Goal: Answer question/provide support: Share knowledge or assist other users

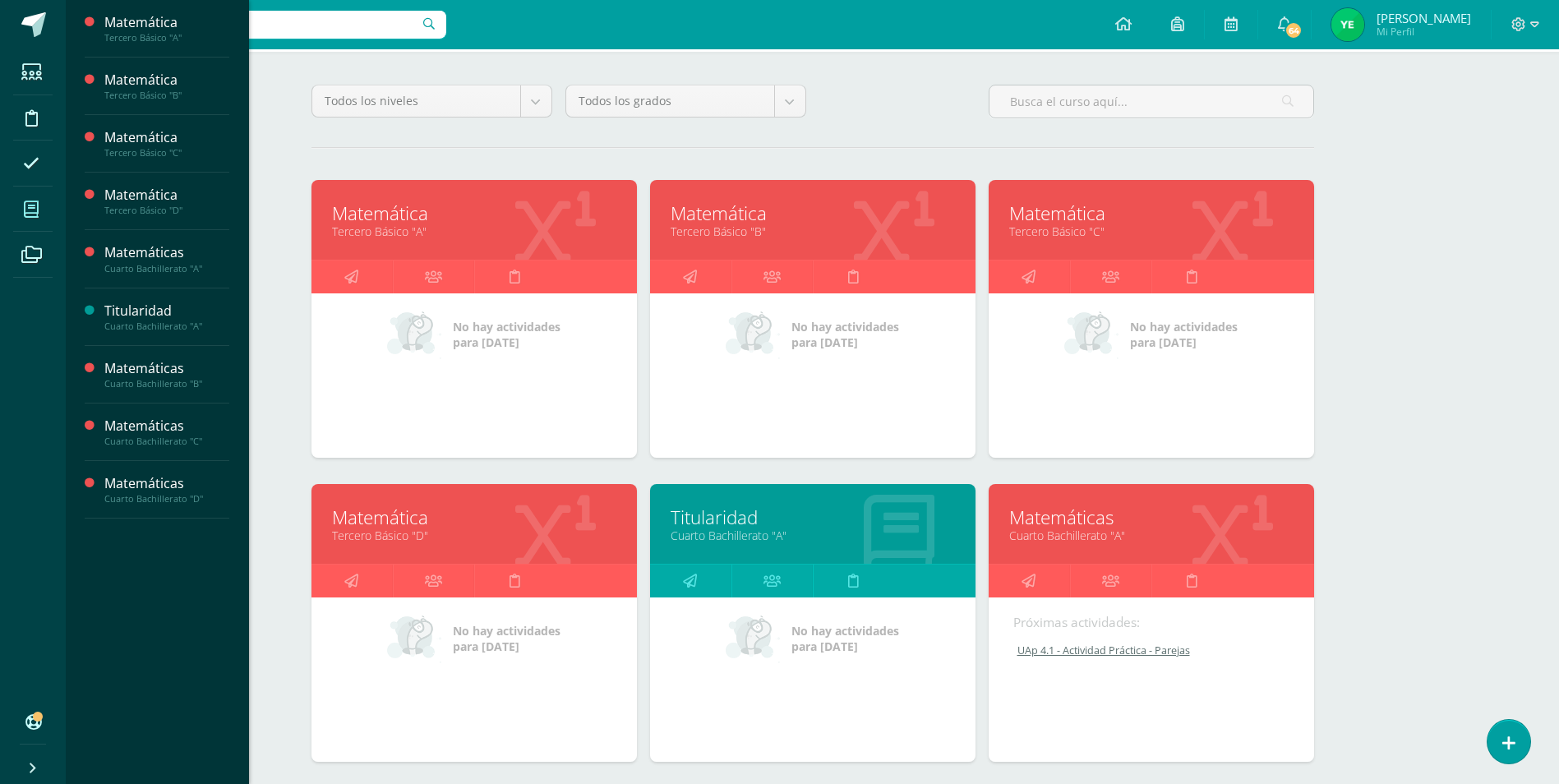
scroll to position [493, 0]
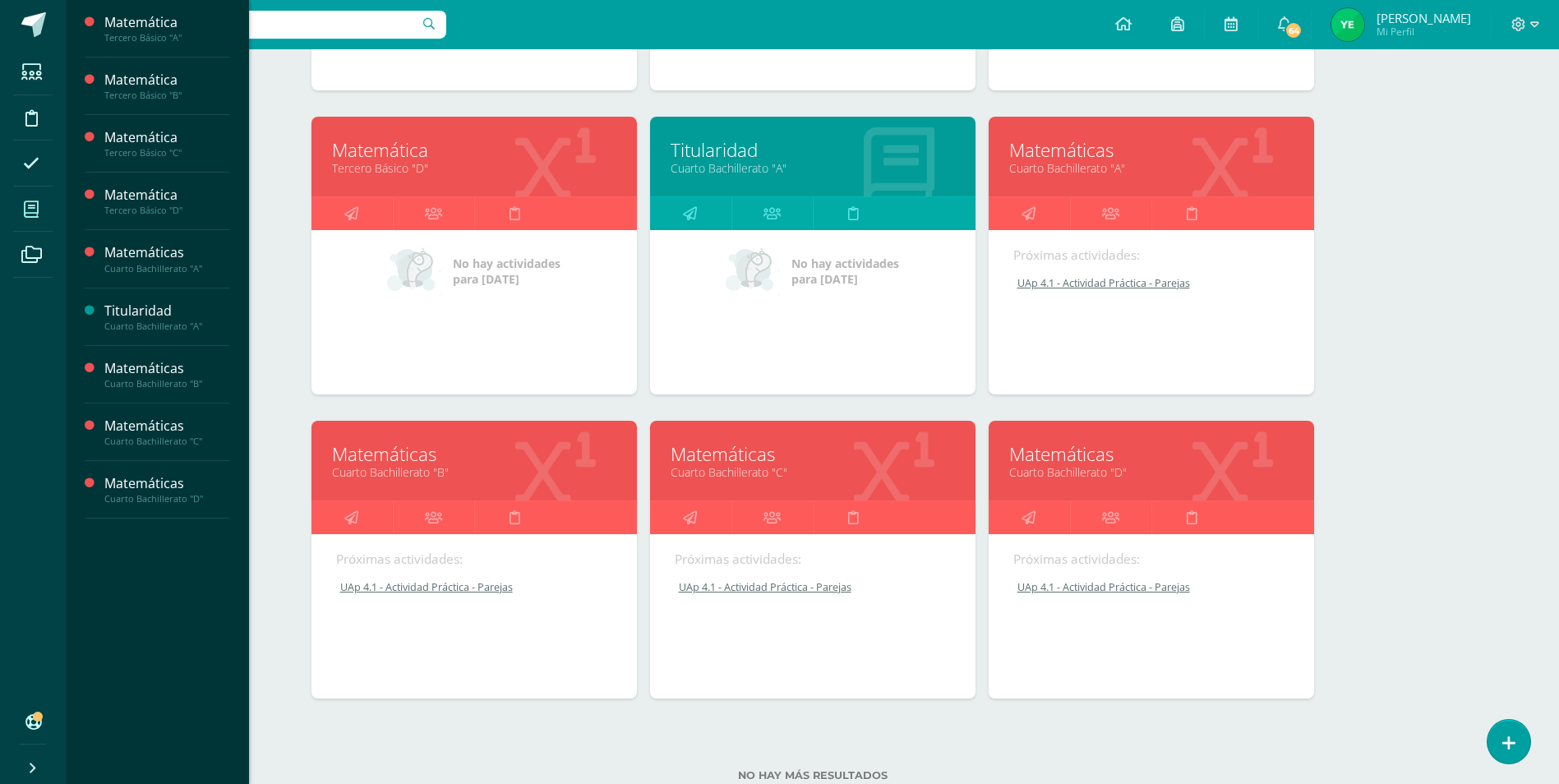
click at [499, 458] on link "Matemáticas" at bounding box center [474, 454] width 284 height 25
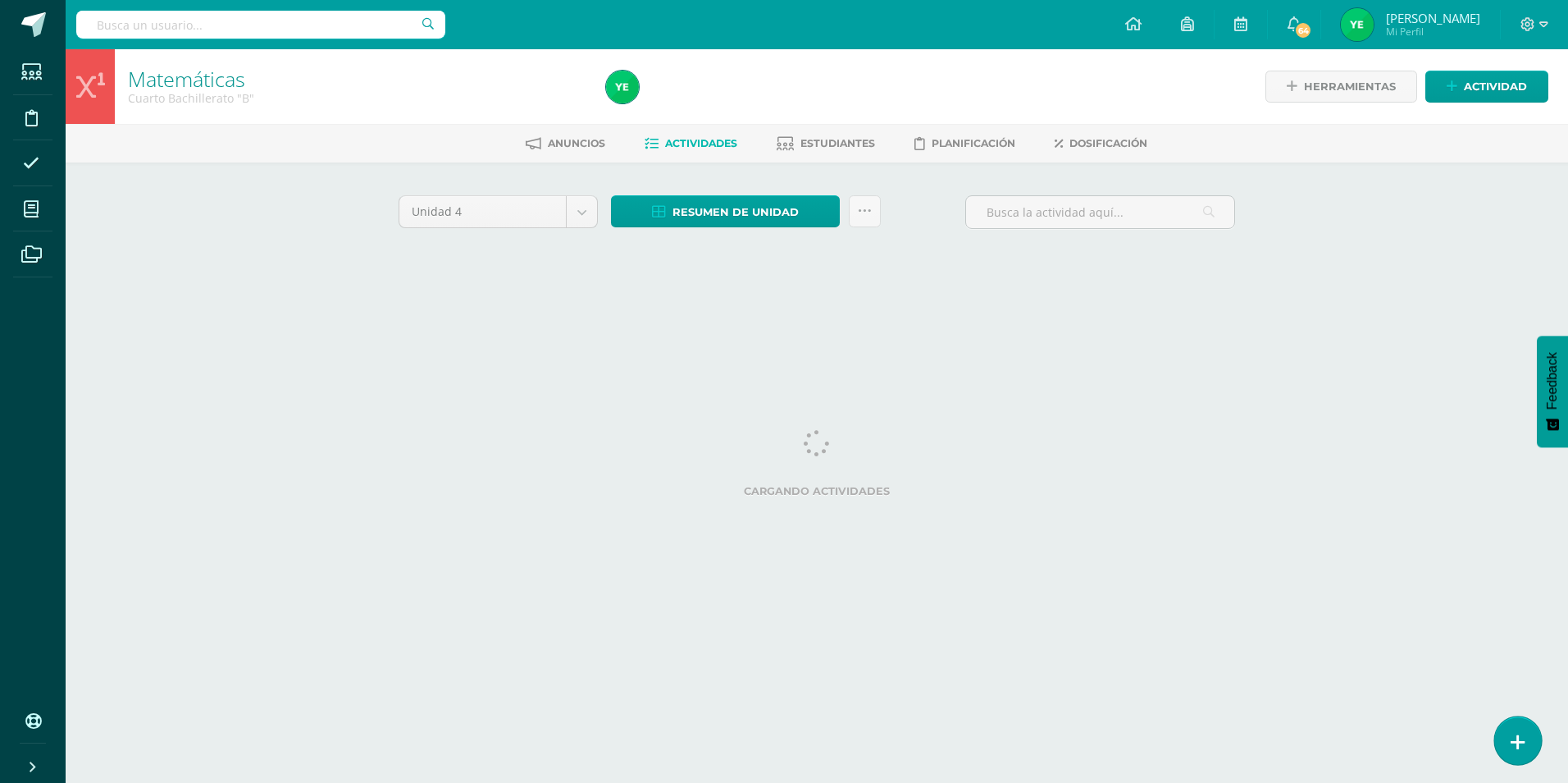
click at [1518, 745] on icon at bounding box center [1518, 741] width 15 height 19
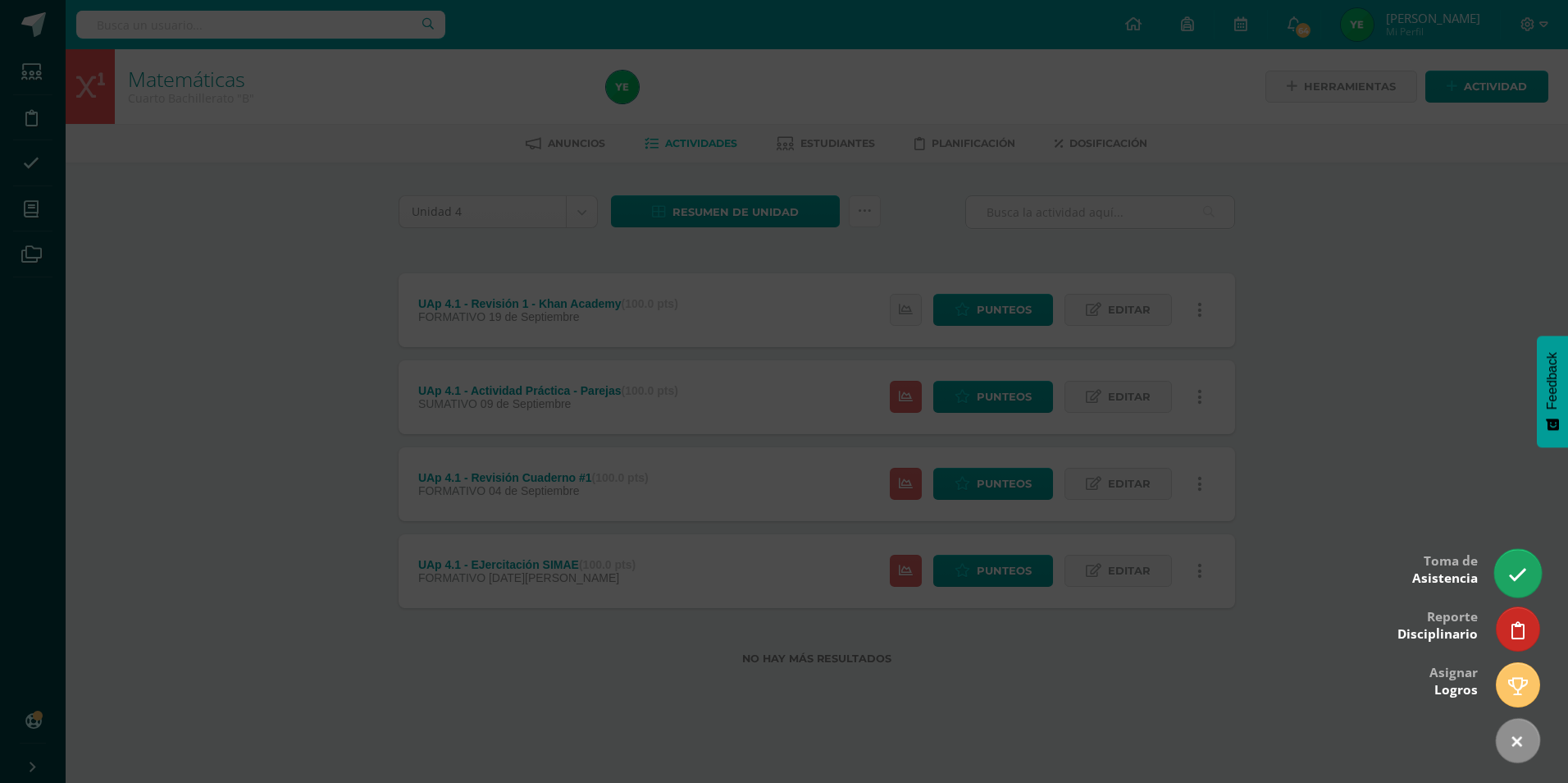
click at [1517, 581] on icon at bounding box center [1517, 574] width 19 height 19
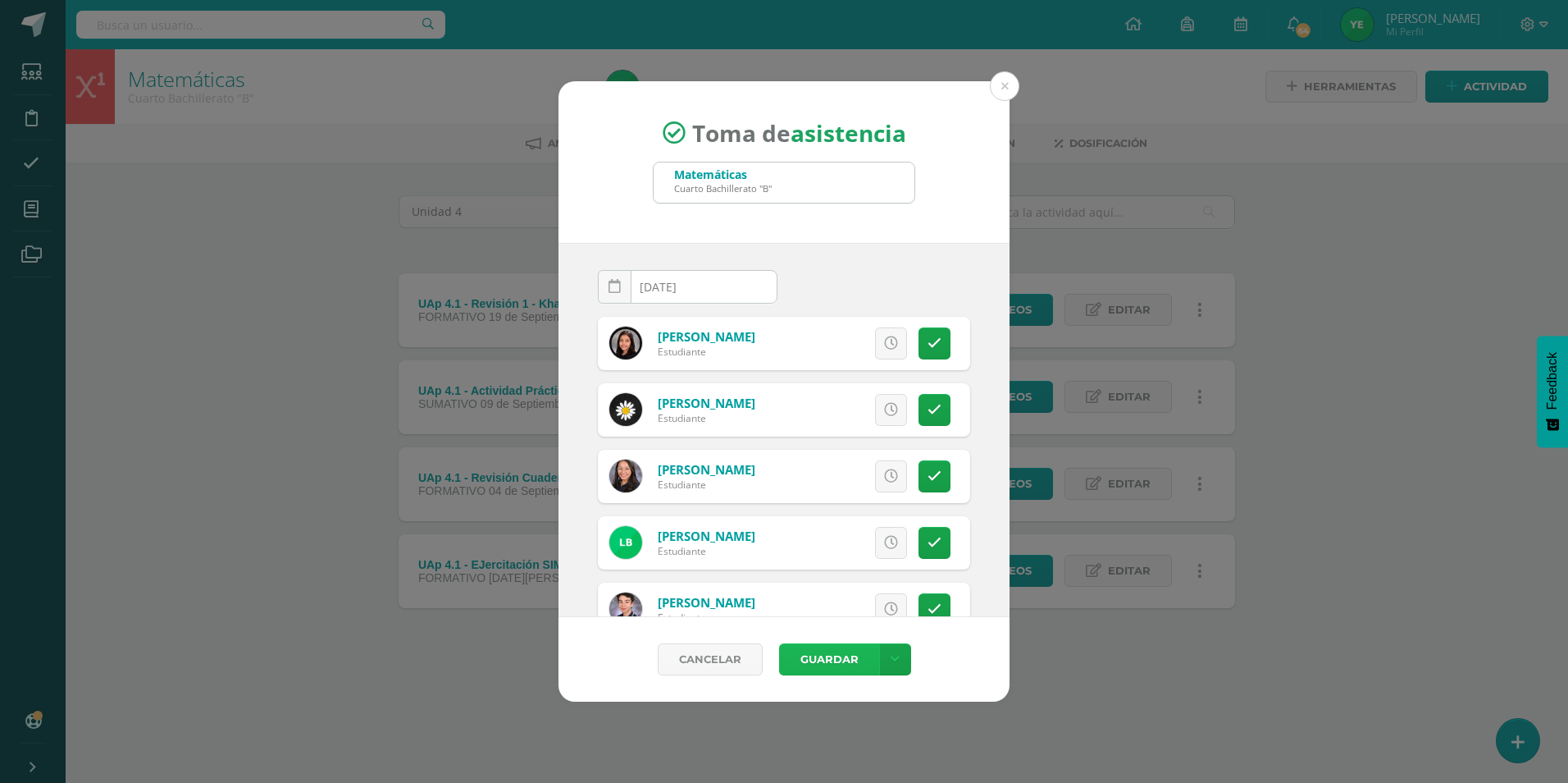
click at [823, 656] on button "Guardar" at bounding box center [829, 659] width 100 height 32
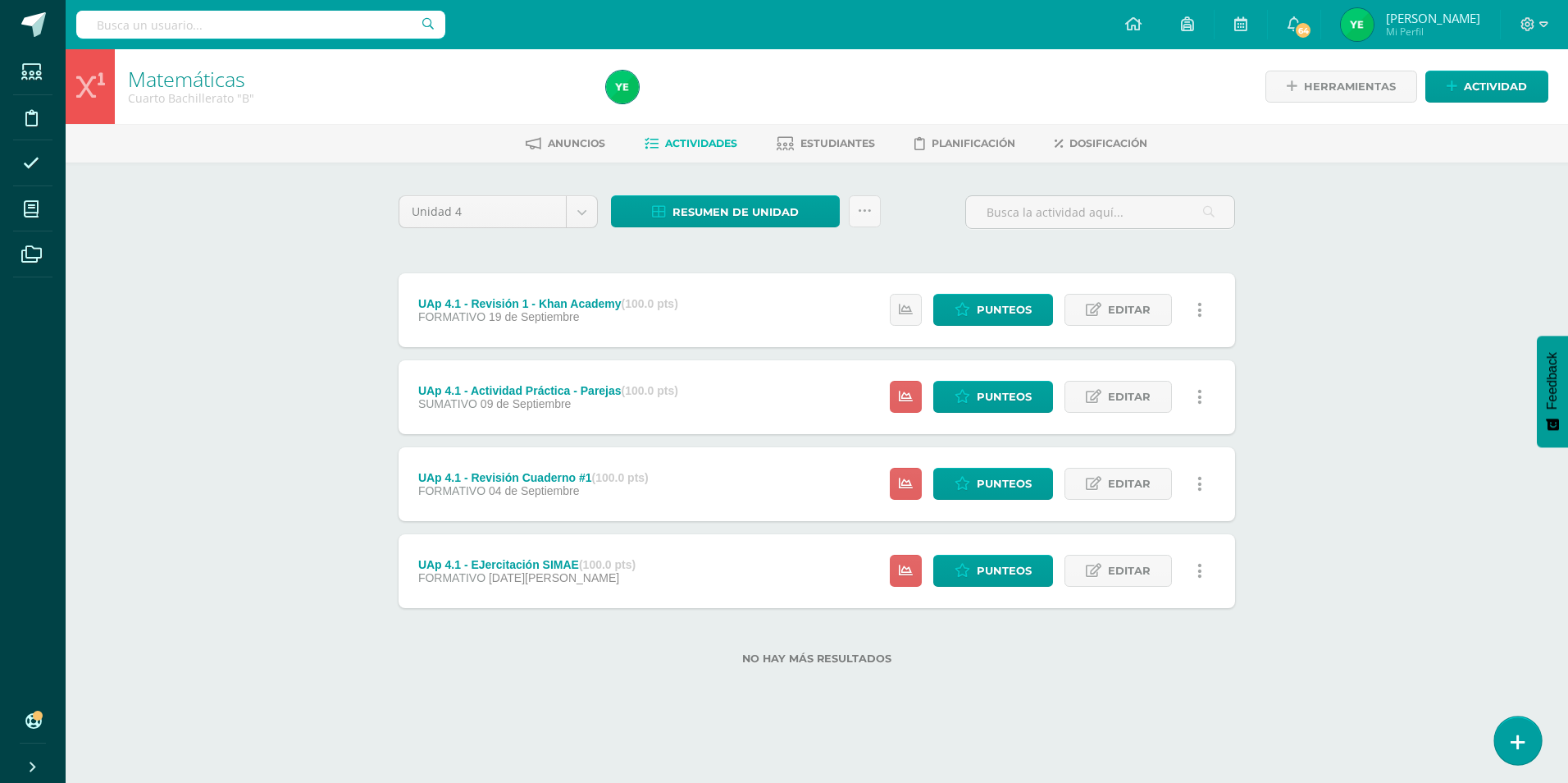
click at [1514, 746] on icon at bounding box center [1518, 741] width 15 height 19
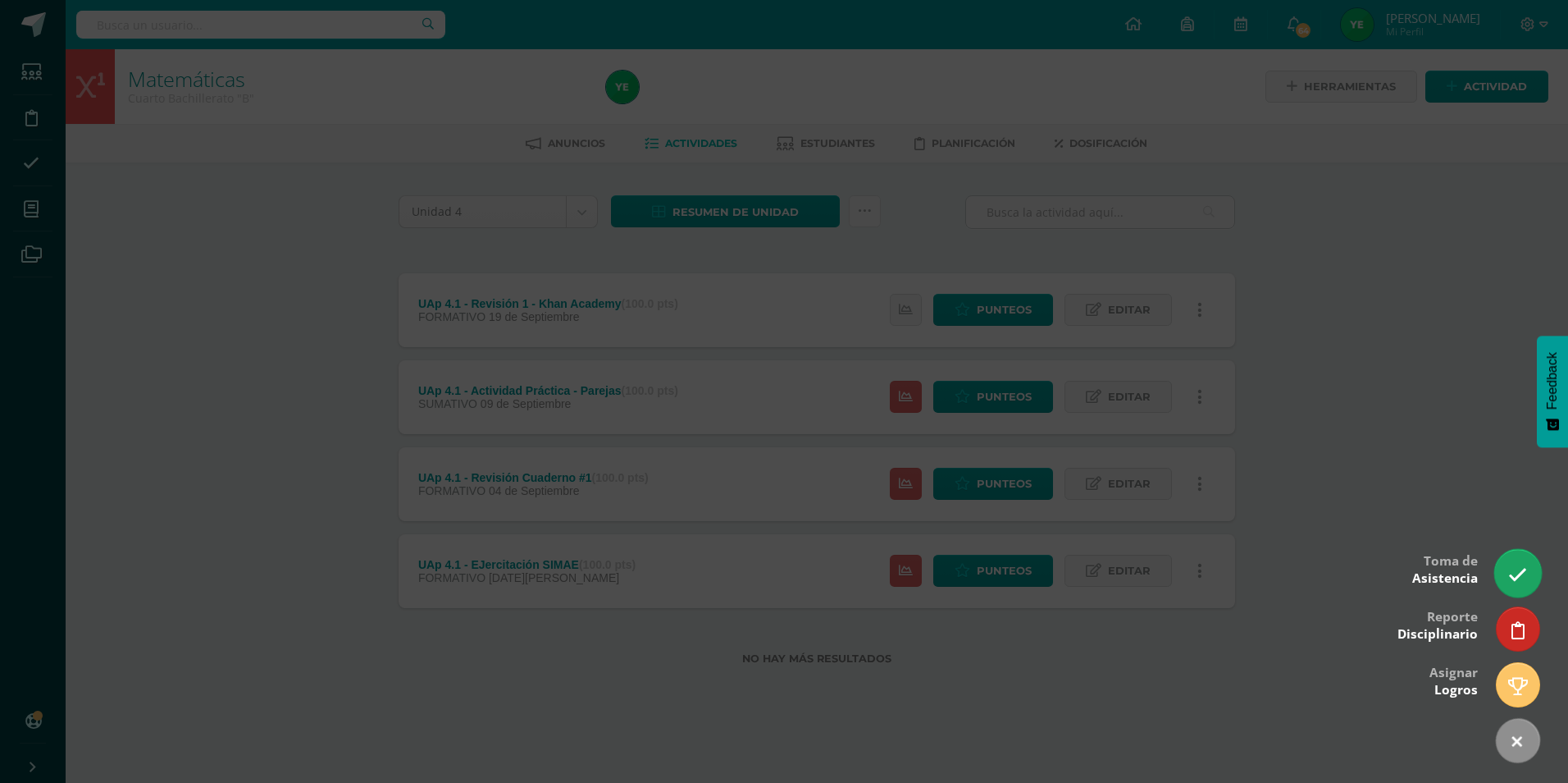
click at [1511, 568] on icon at bounding box center [1517, 574] width 19 height 19
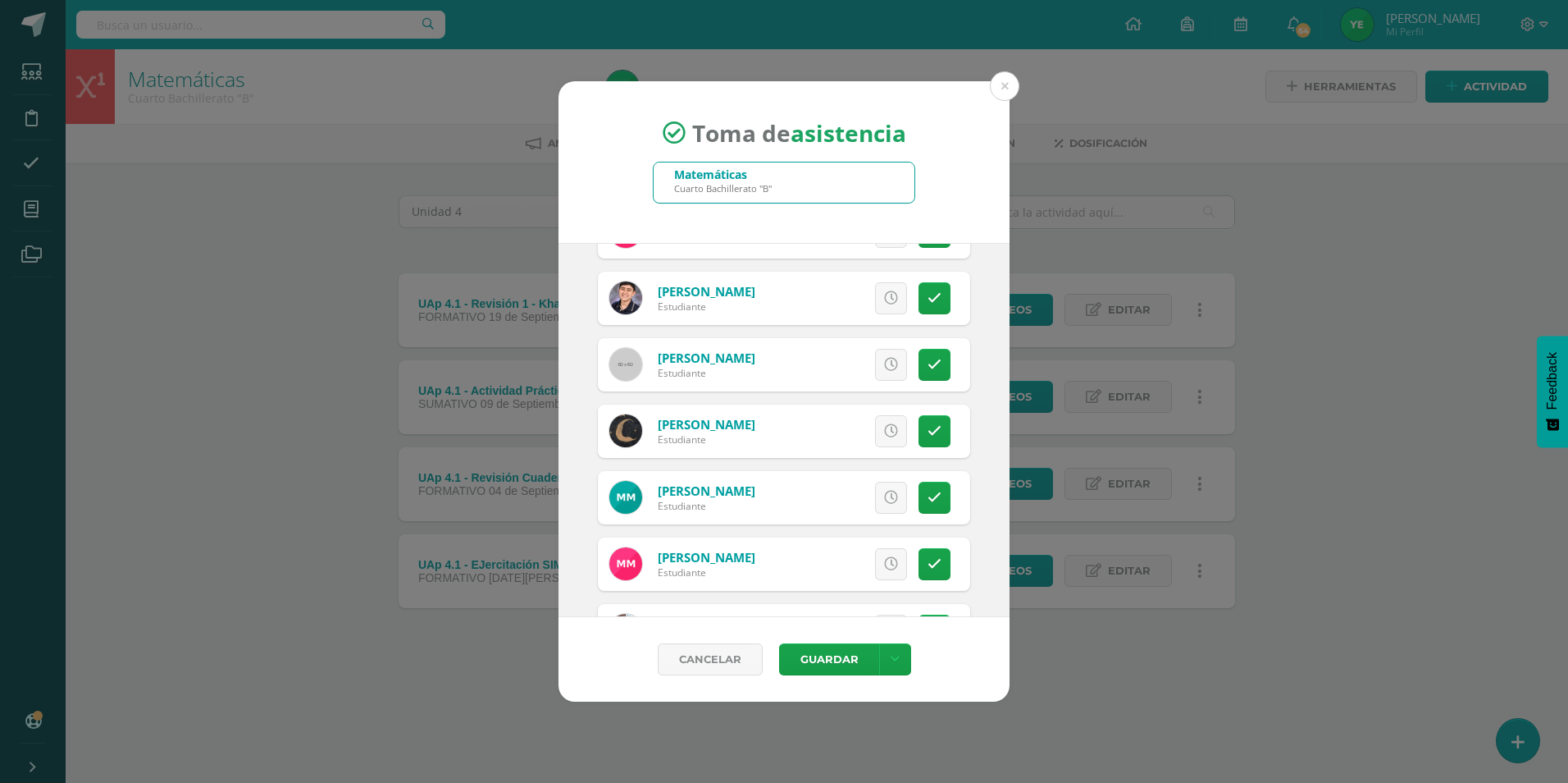
scroll to position [1640, 0]
click at [924, 570] on link at bounding box center [934, 563] width 32 height 32
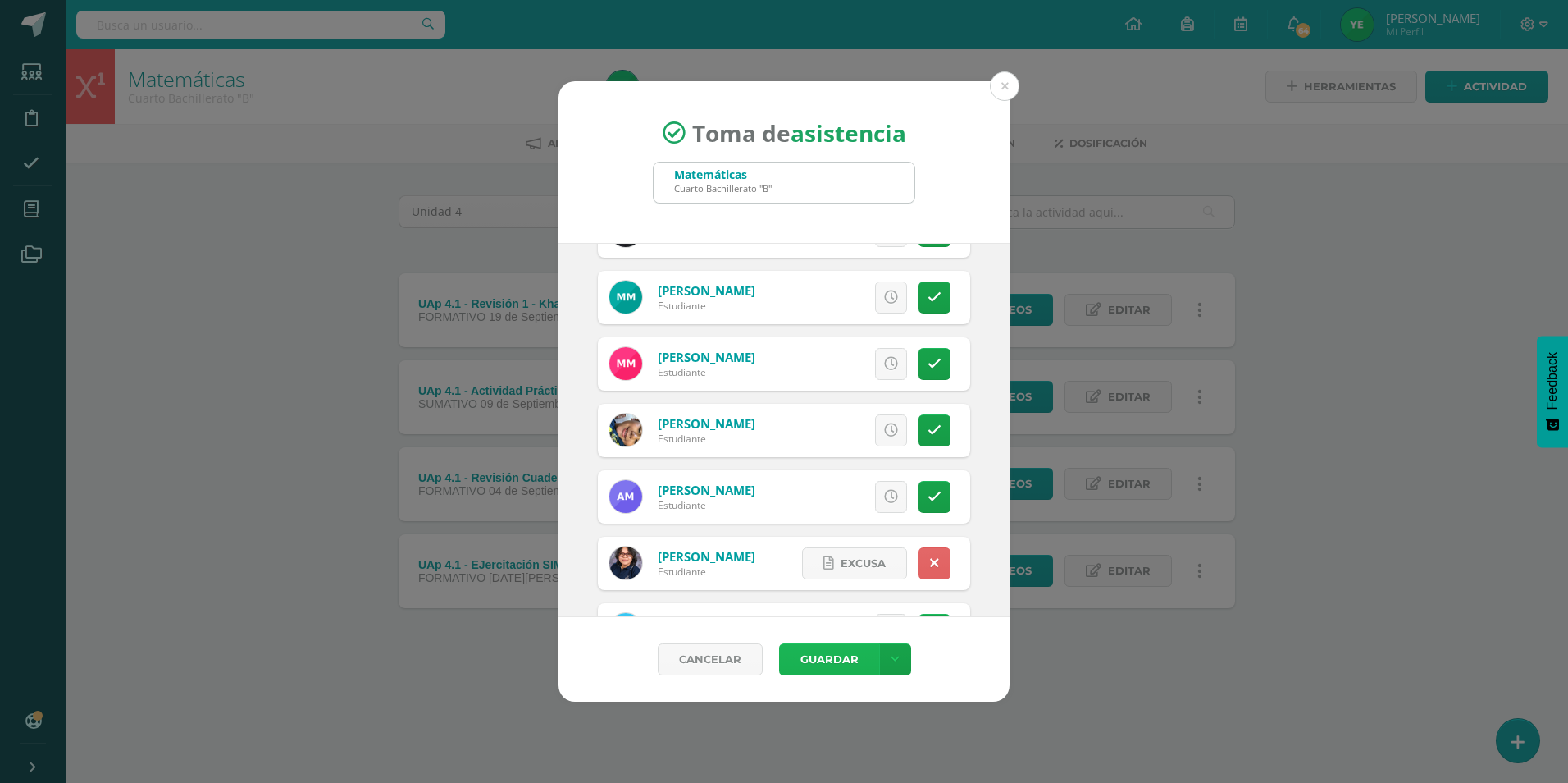
click at [847, 658] on button "Guardar" at bounding box center [829, 659] width 100 height 32
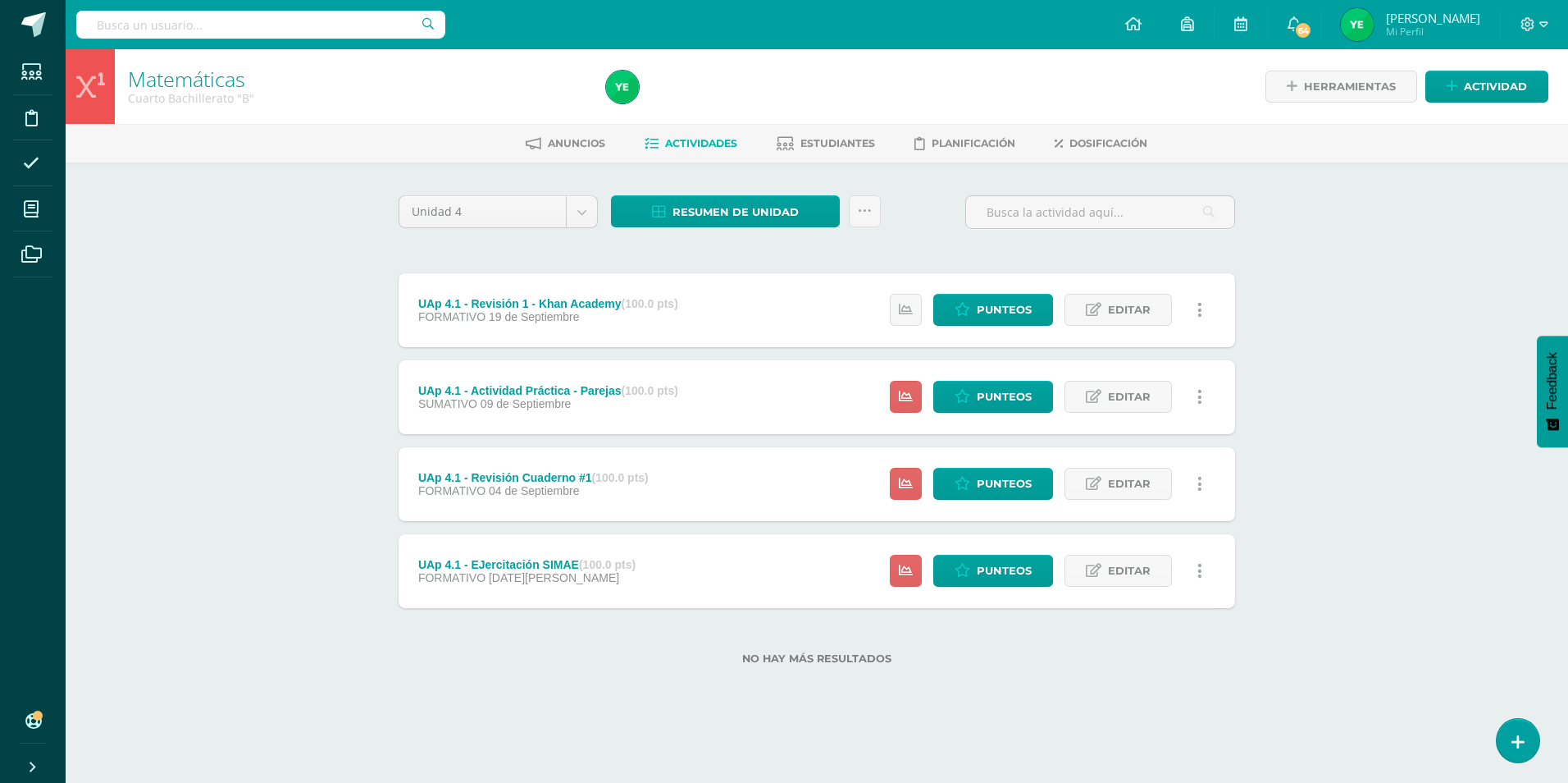
click at [1182, 708] on div "Unidad 4 Unidad 1 Unidad 2 Unidad 3 Unidad 4 Resumen de unidad Descargar como H…" at bounding box center [816, 440] width 902 height 555
